Goal: Information Seeking & Learning: Learn about a topic

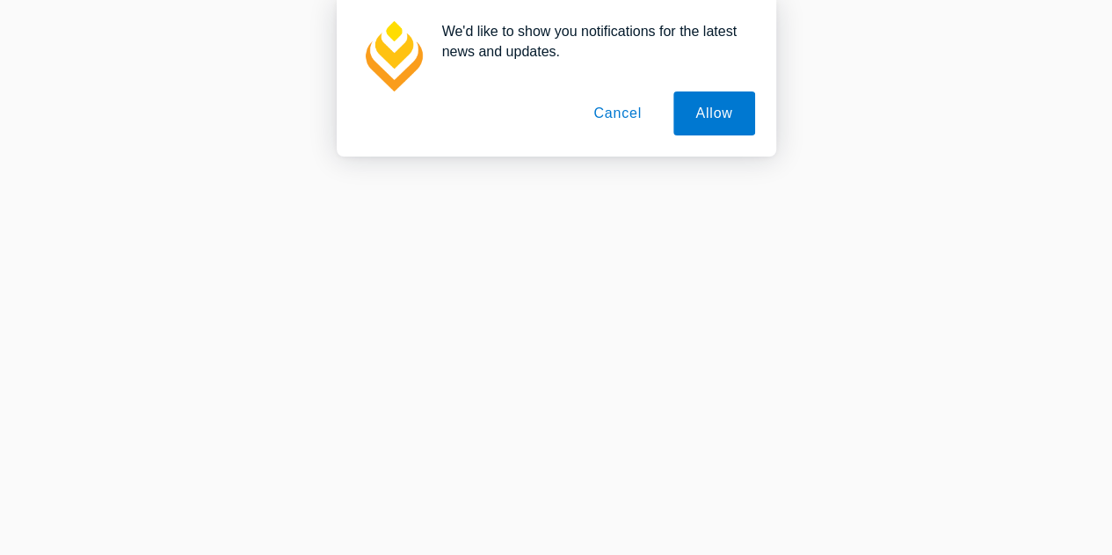
scroll to position [440, 0]
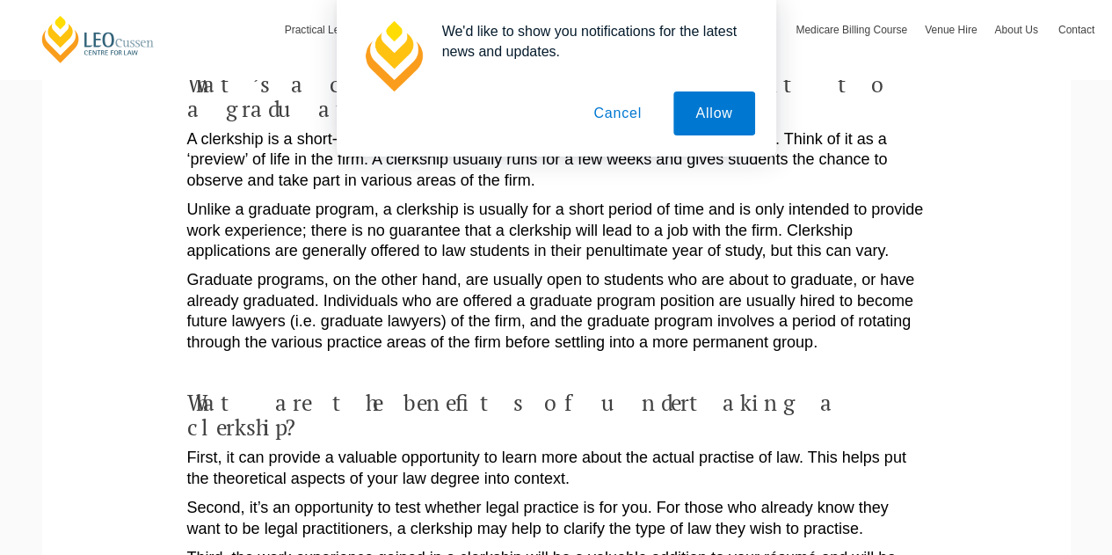
click at [614, 114] on button "Cancel" at bounding box center [618, 113] width 92 height 44
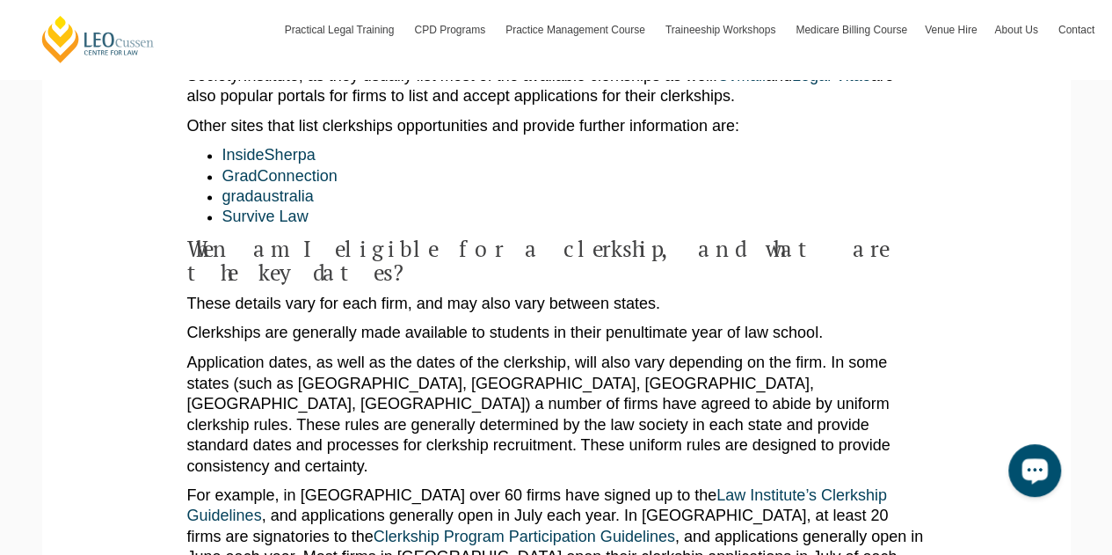
scroll to position [1319, 0]
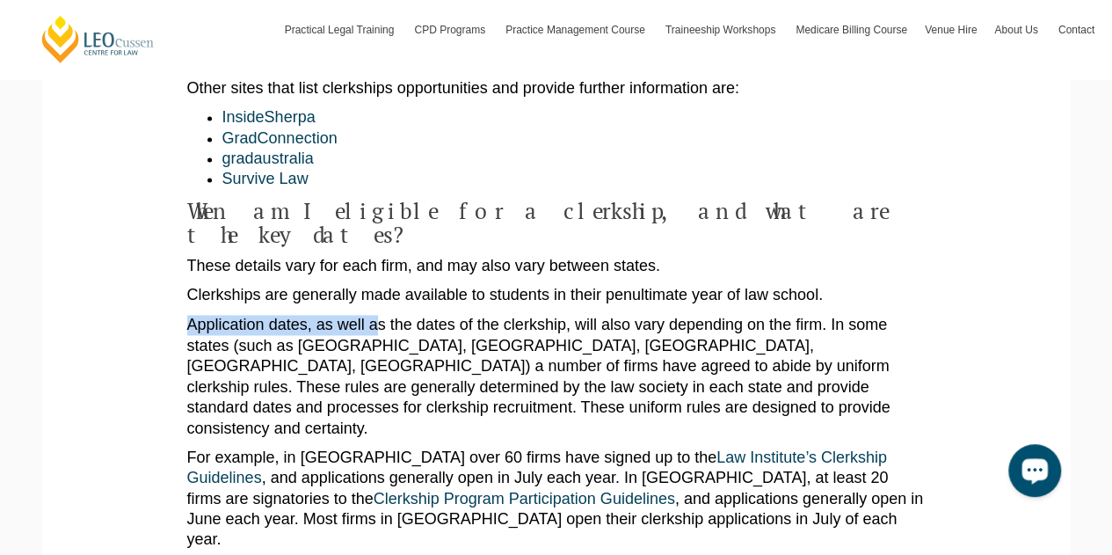
drag, startPoint x: 380, startPoint y: 222, endPoint x: 820, endPoint y: 203, distance: 440.0
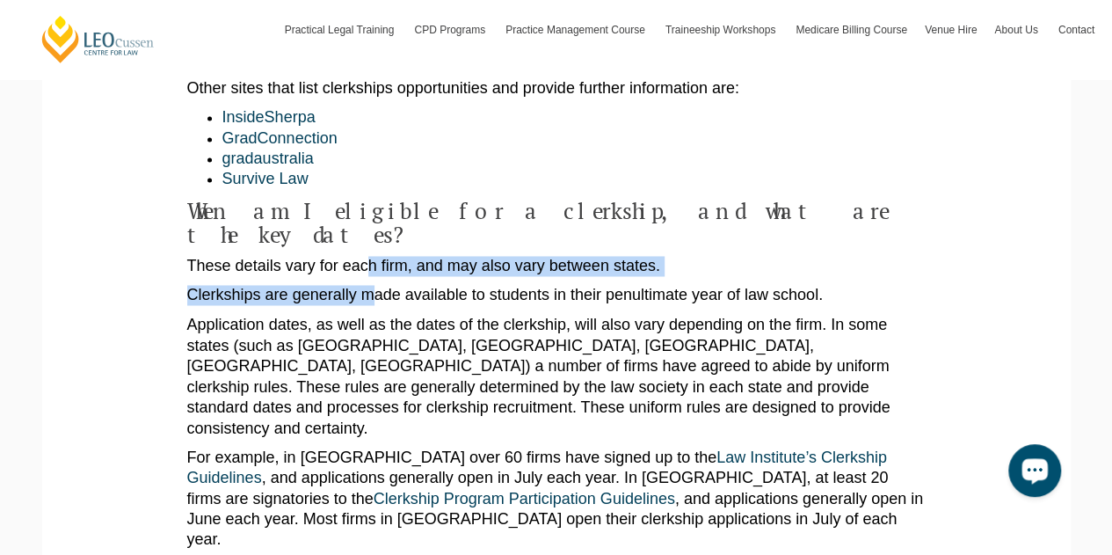
drag, startPoint x: 375, startPoint y: 183, endPoint x: 343, endPoint y: 137, distance: 55.6
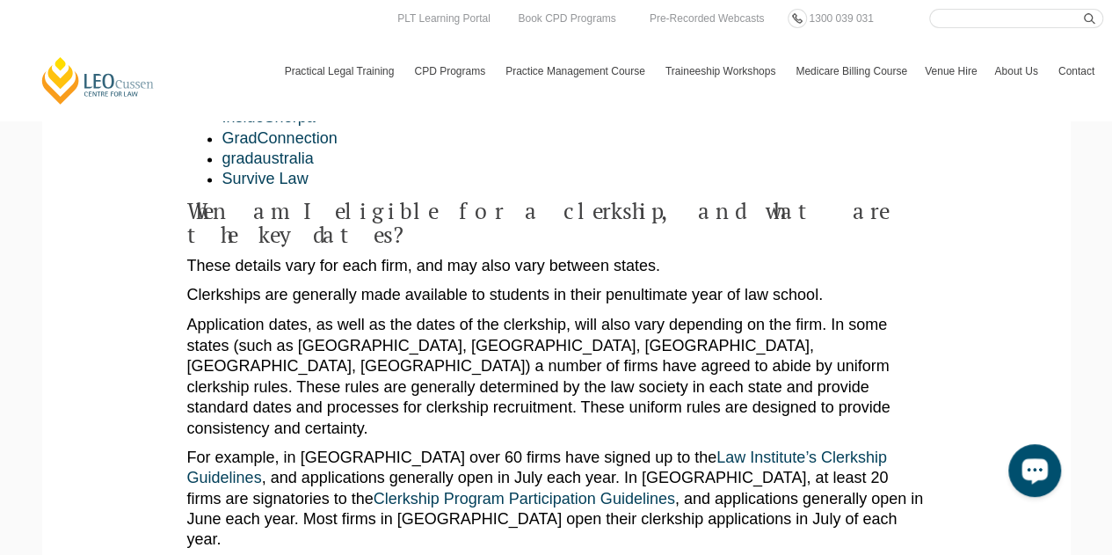
click at [542, 315] on p "Application dates, as well as the dates of the clerkship, will also vary depend…" at bounding box center [556, 376] width 739 height 123
drag, startPoint x: 583, startPoint y: 235, endPoint x: 726, endPoint y: 224, distance: 143.7
click at [754, 315] on p "Application dates, as well as the dates of the clerkship, will also vary depend…" at bounding box center [556, 376] width 739 height 123
click at [385, 256] on p "These details vary for each firm, and may also vary between states." at bounding box center [556, 266] width 739 height 20
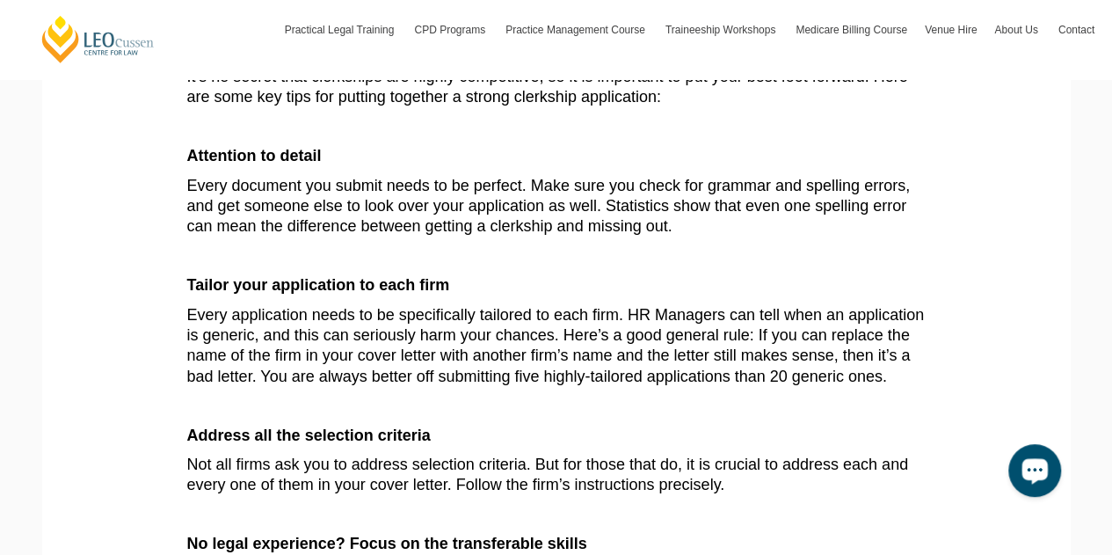
scroll to position [2286, 0]
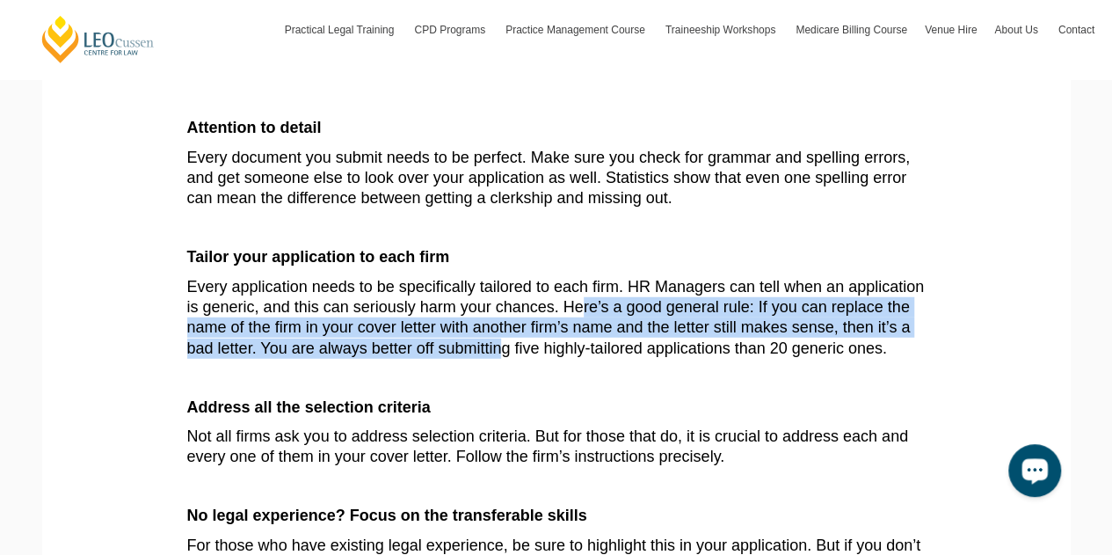
drag, startPoint x: 602, startPoint y: 161, endPoint x: 517, endPoint y: 204, distance: 95.6
click at [506, 277] on p "Every application needs to be specifically tailored to each firm. HR Managers c…" at bounding box center [556, 318] width 739 height 83
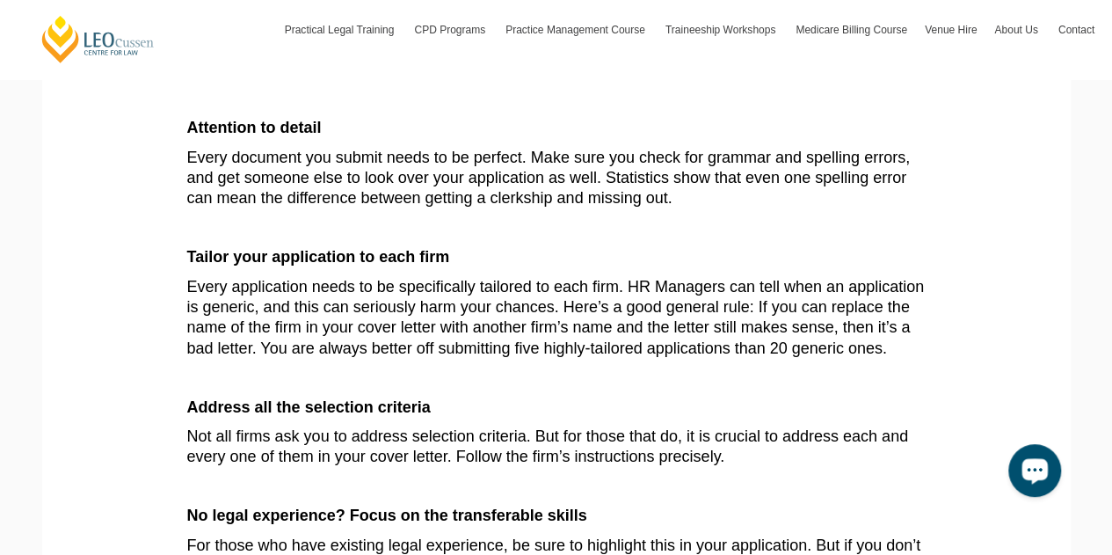
click at [662, 277] on p "Every application needs to be specifically tailored to each firm. HR Managers c…" at bounding box center [556, 318] width 739 height 83
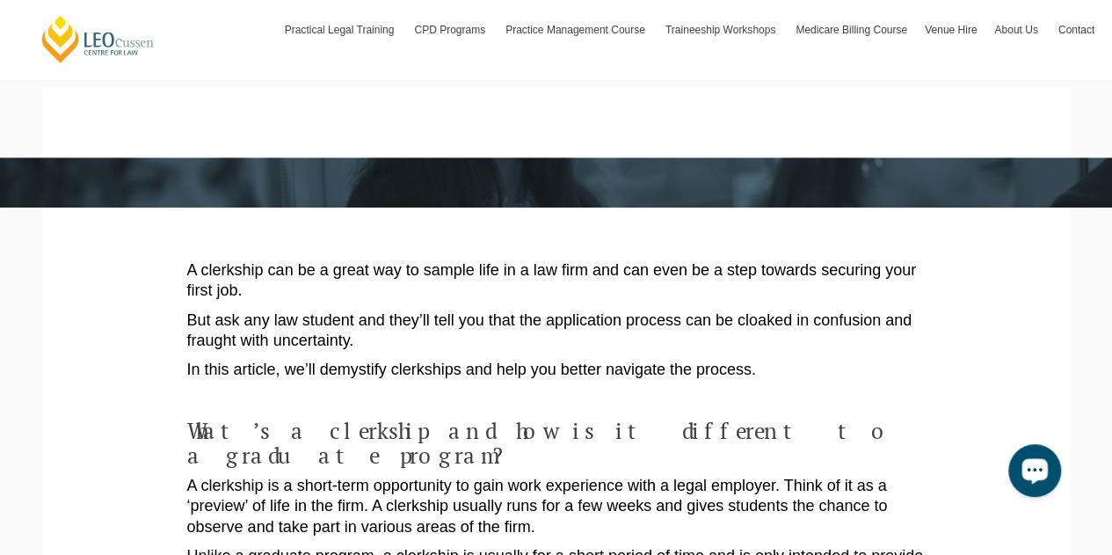
scroll to position [0, 0]
